Goal: Task Accomplishment & Management: Manage account settings

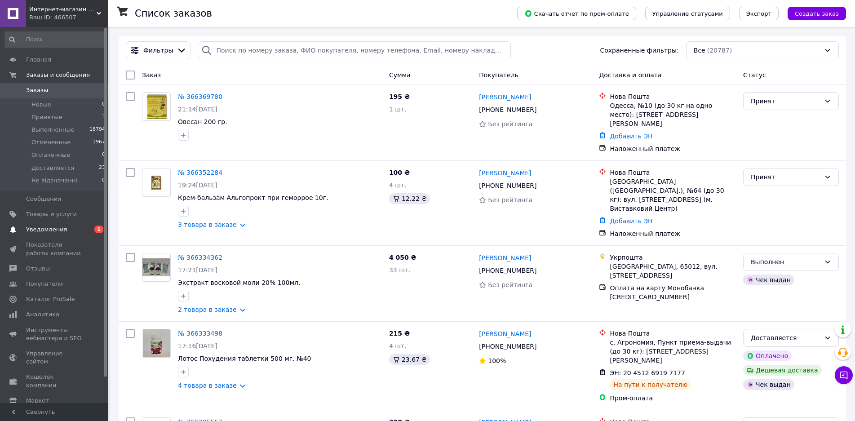
click at [38, 224] on link "Уведомления 0 1" at bounding box center [55, 229] width 111 height 15
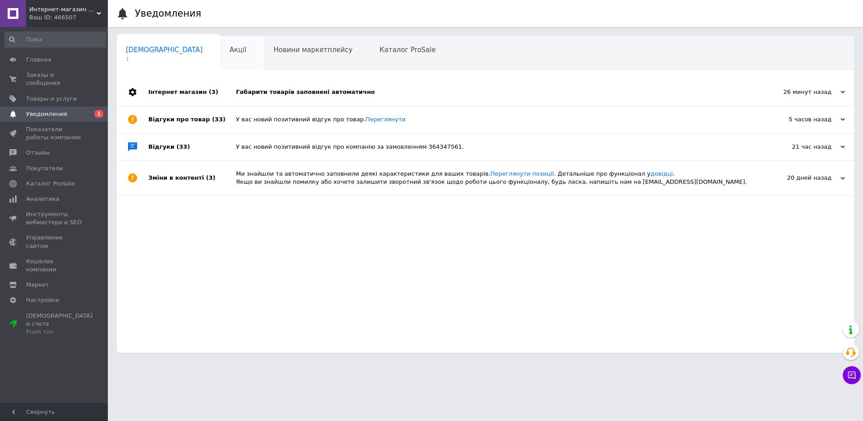
click at [221, 44] on div "Акції 0" at bounding box center [243, 53] width 44 height 34
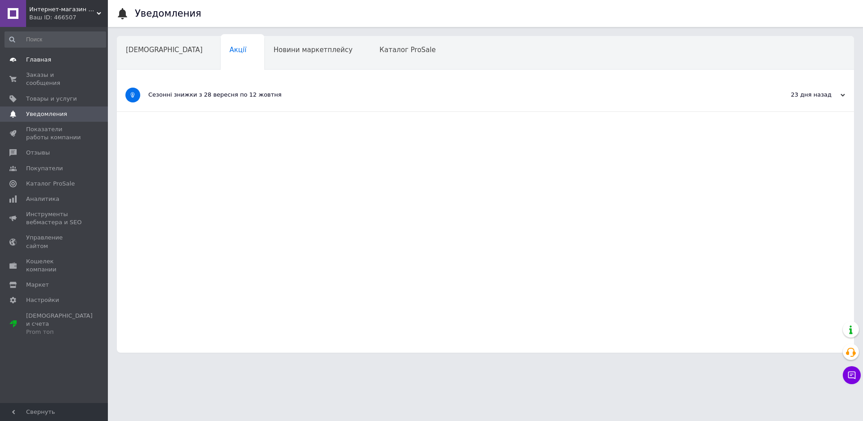
drag, startPoint x: 56, startPoint y: 71, endPoint x: 80, endPoint y: 66, distance: 24.3
click at [57, 71] on link "Заказы и сообщения 0 0" at bounding box center [55, 78] width 111 height 23
